Goal: Register for event/course

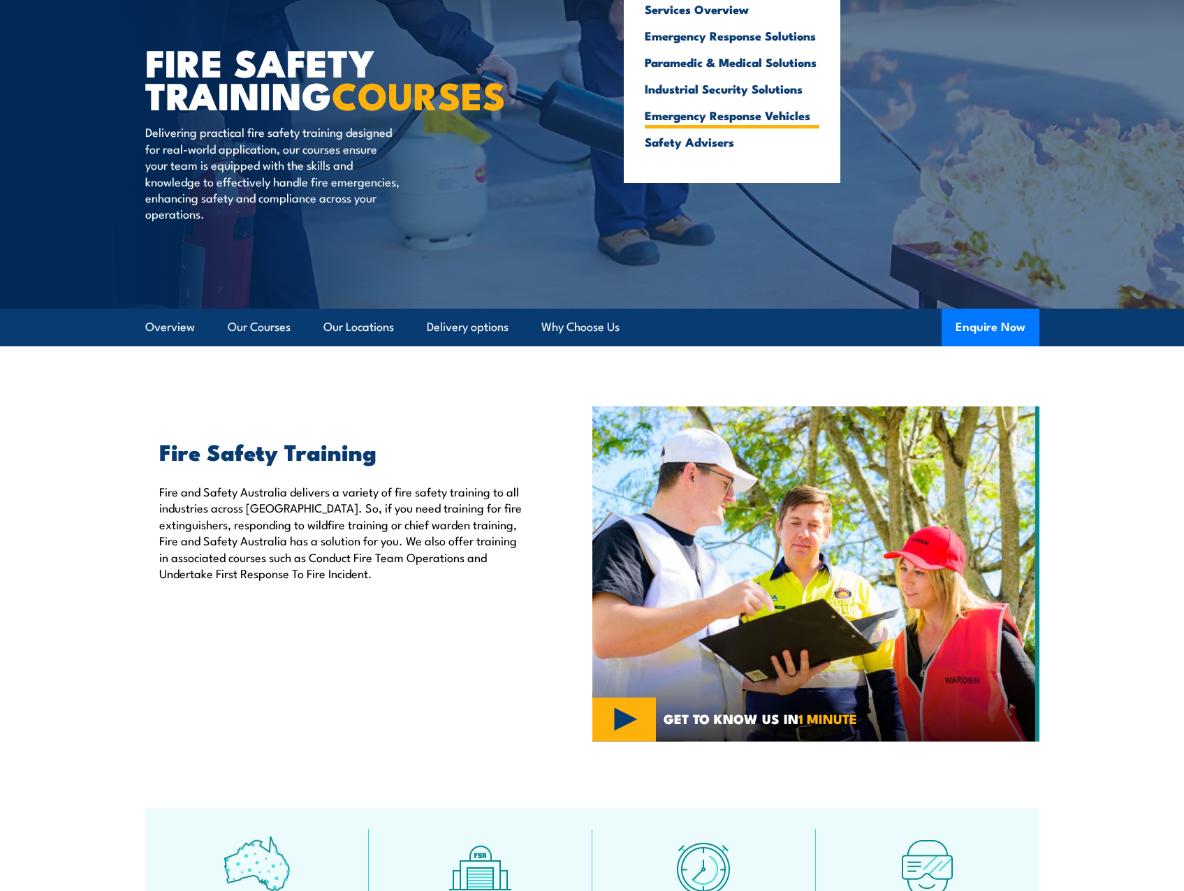
scroll to position [279, 0]
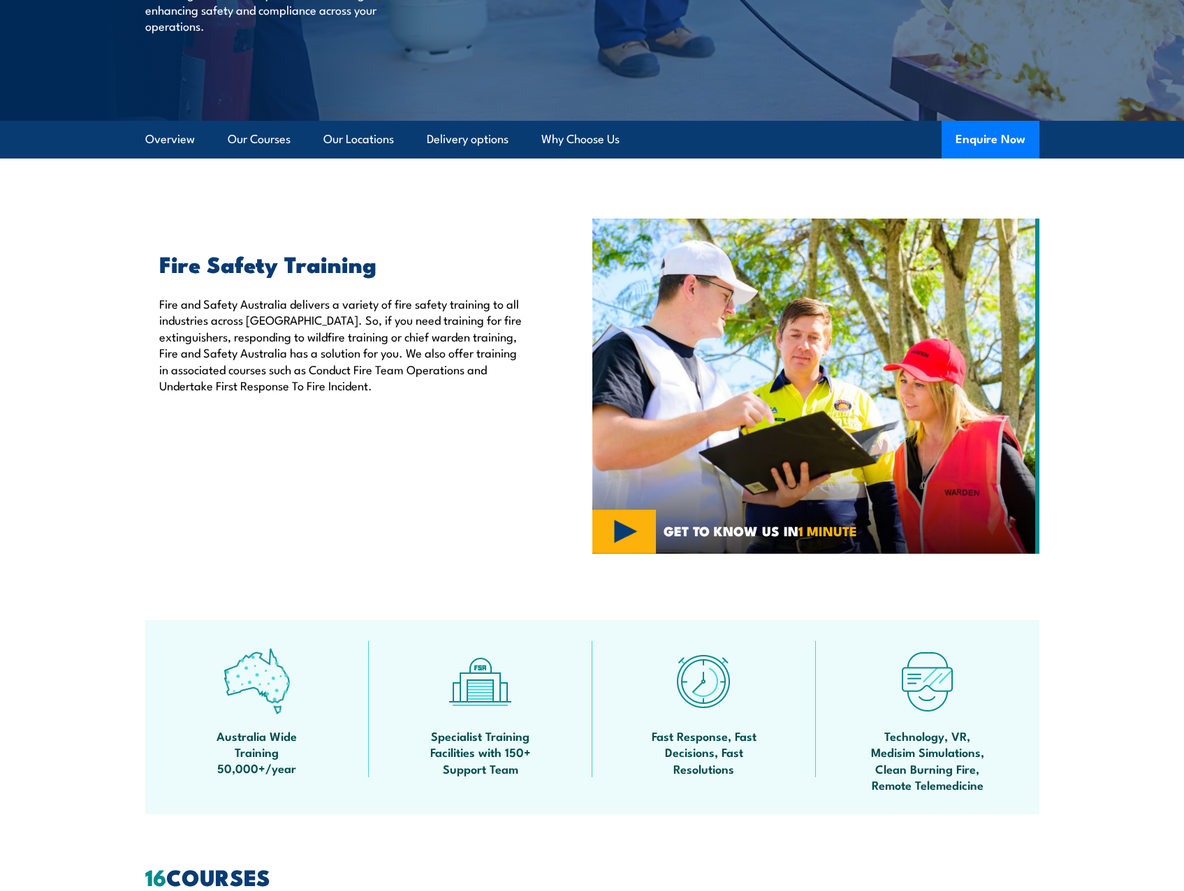
click at [770, 365] on img at bounding box center [815, 386] width 447 height 335
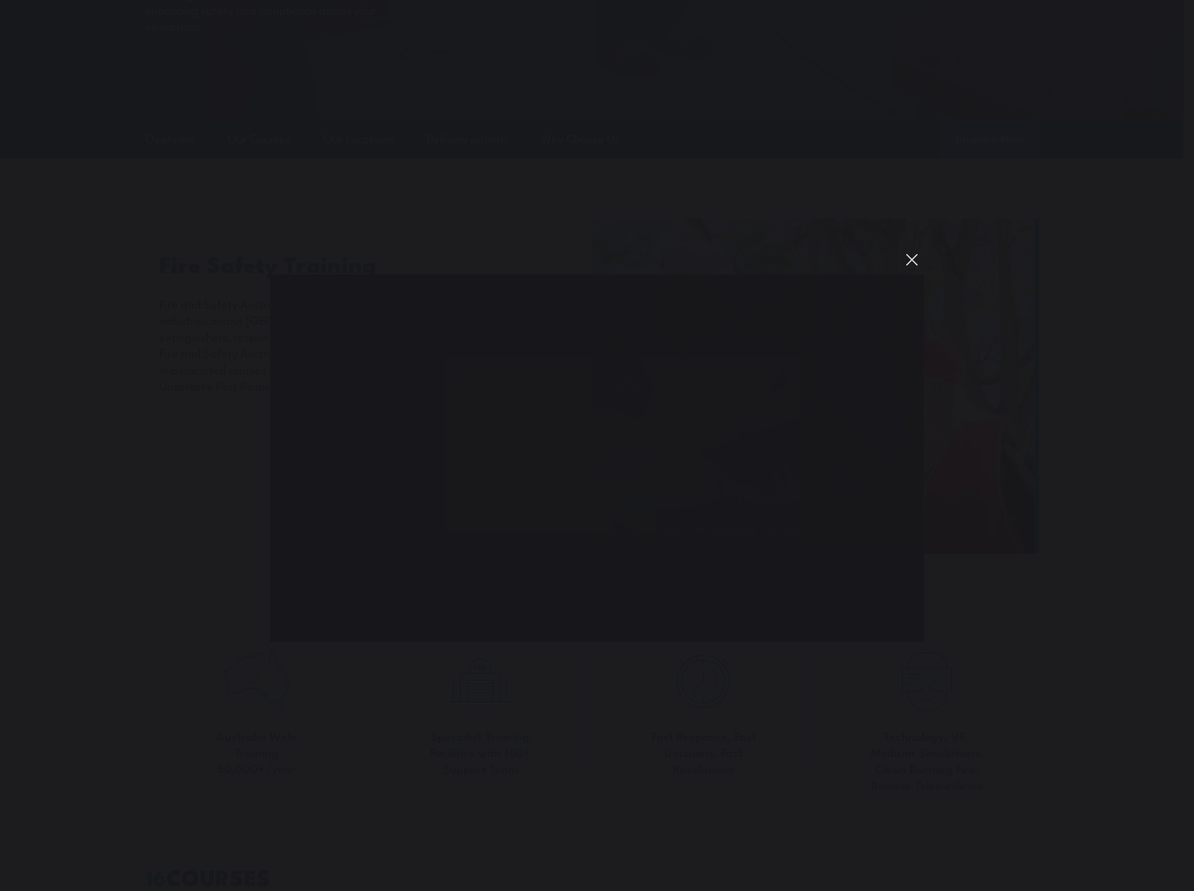
click at [911, 255] on button "You can close this modal content with the ESC key" at bounding box center [912, 260] width 24 height 24
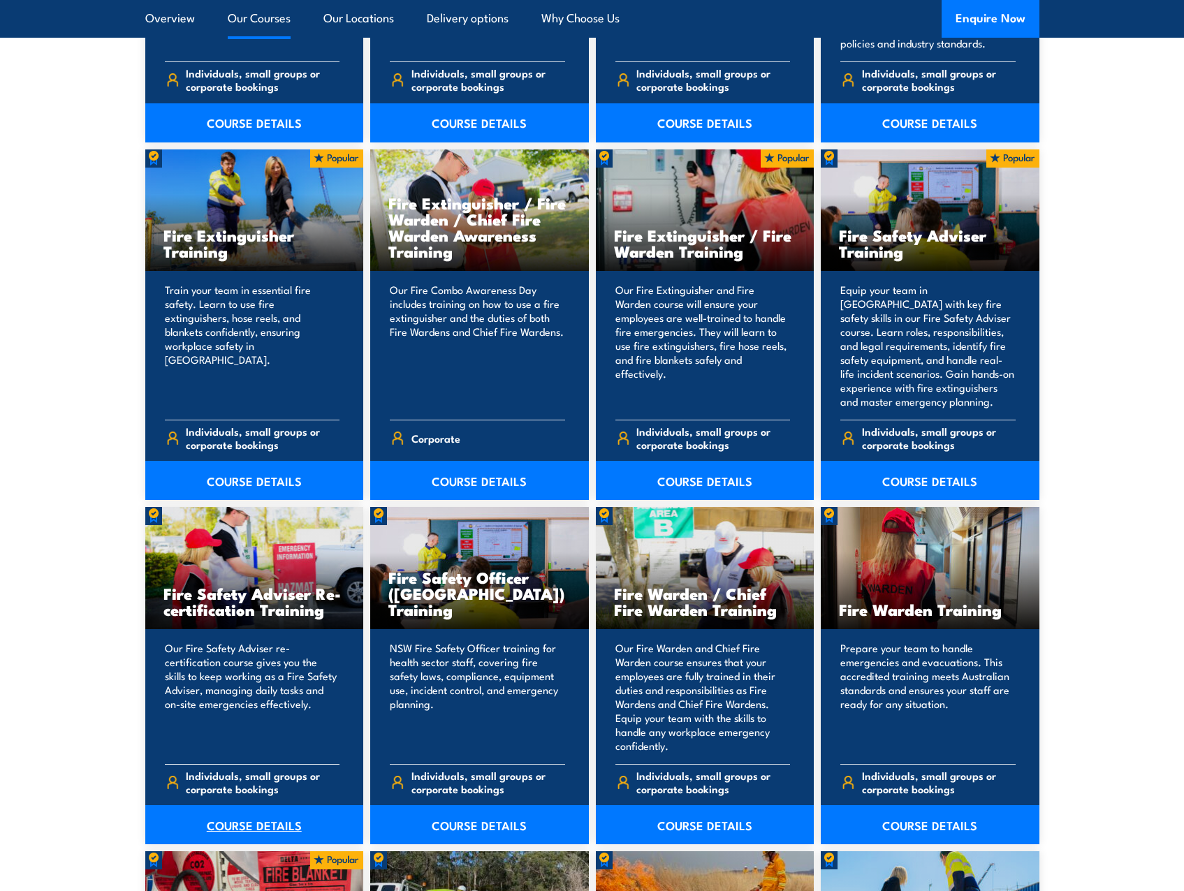
scroll to position [1327, 0]
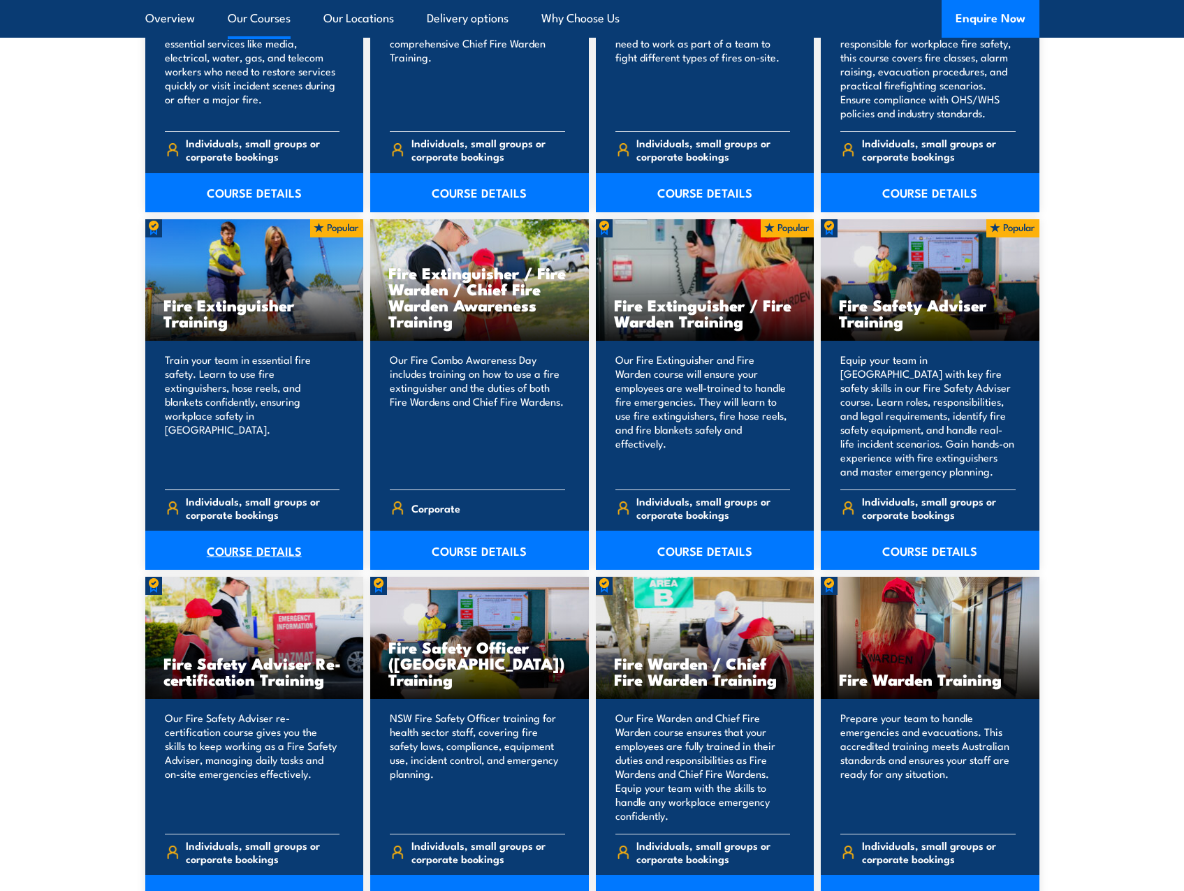
click at [249, 548] on link "COURSE DETAILS" at bounding box center [254, 550] width 219 height 39
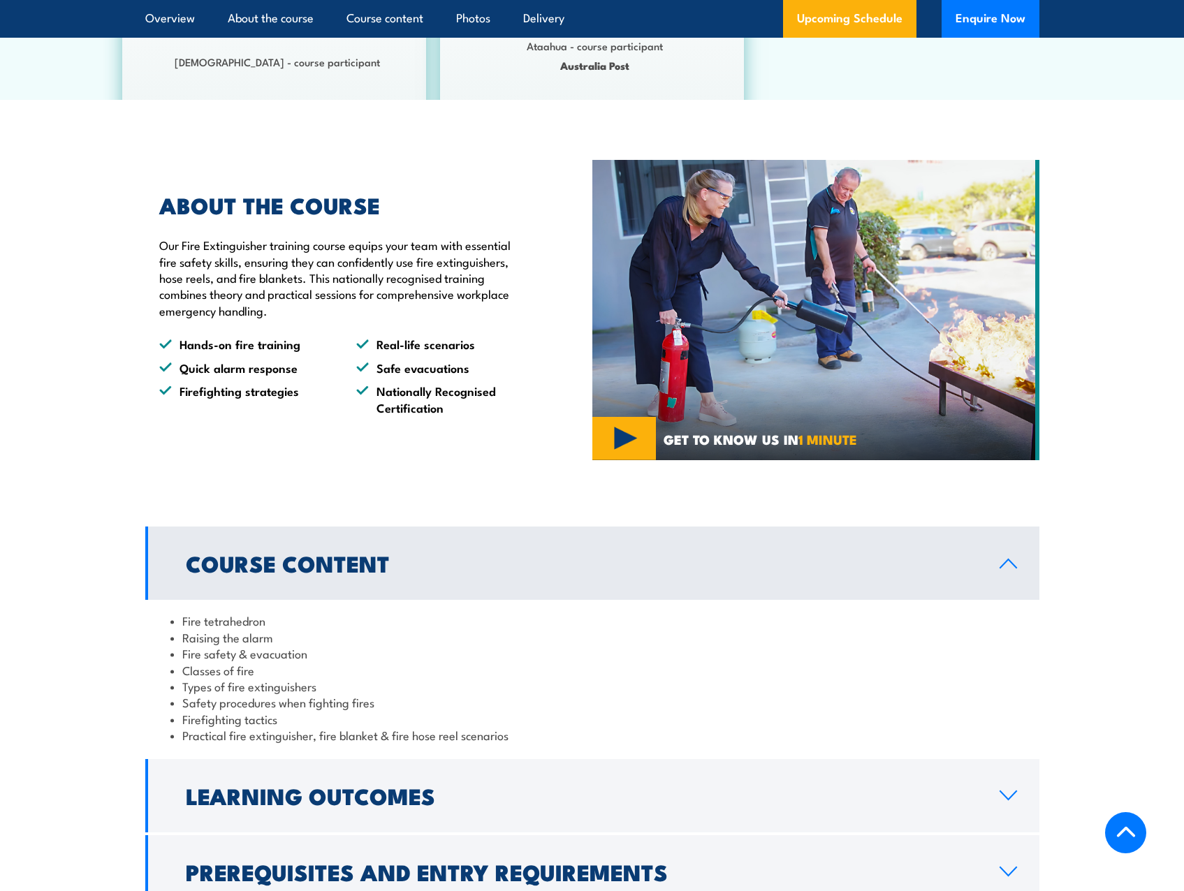
scroll to position [838, 0]
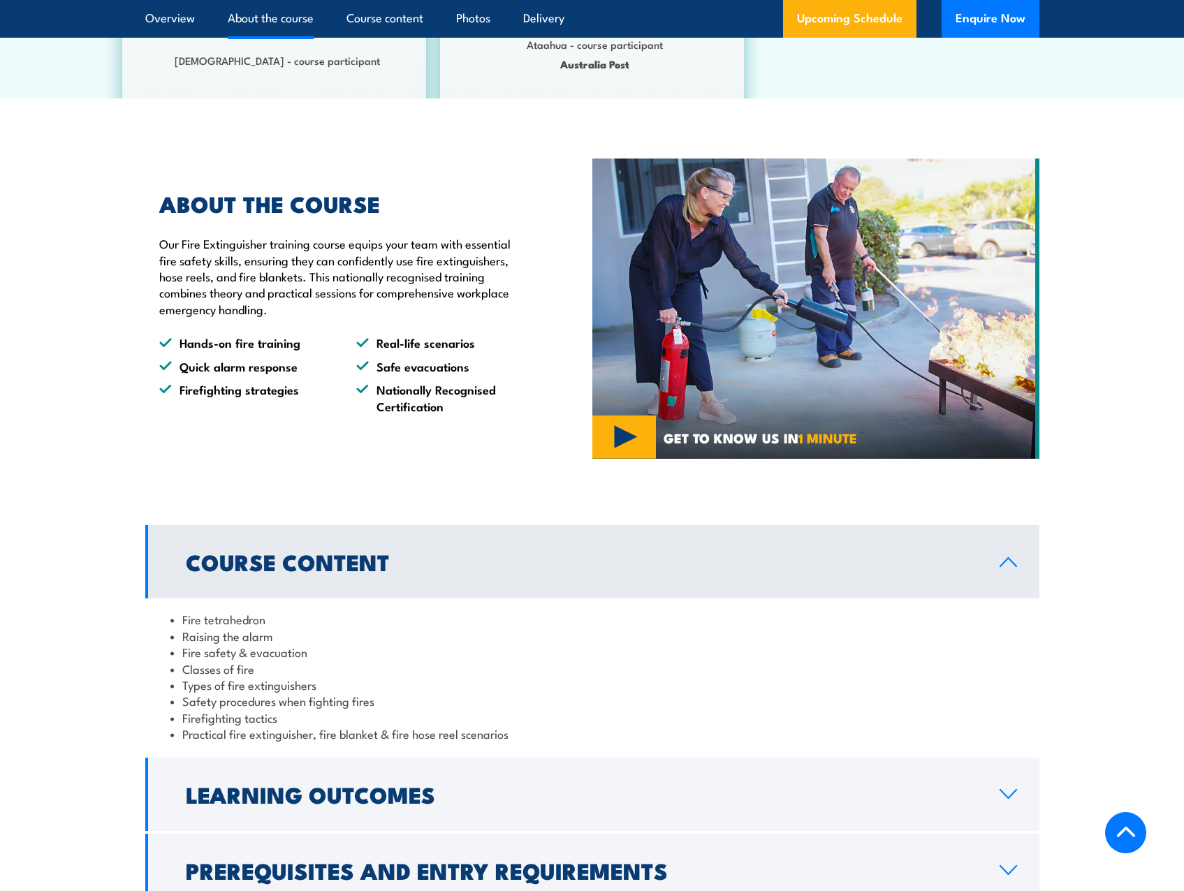
click at [629, 431] on img at bounding box center [815, 309] width 447 height 300
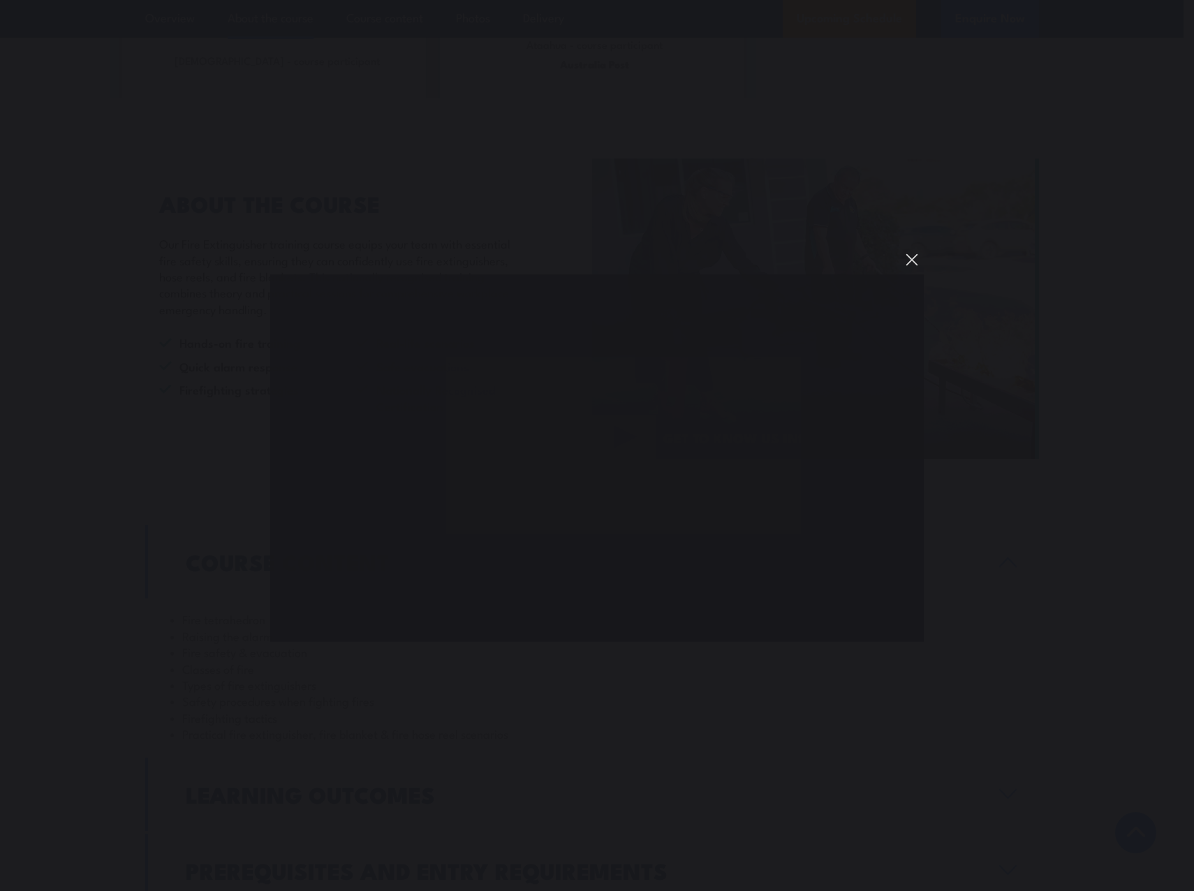
click at [908, 258] on button "You can close this modal content with the ESC key" at bounding box center [912, 260] width 24 height 24
